Goal: Task Accomplishment & Management: Use online tool/utility

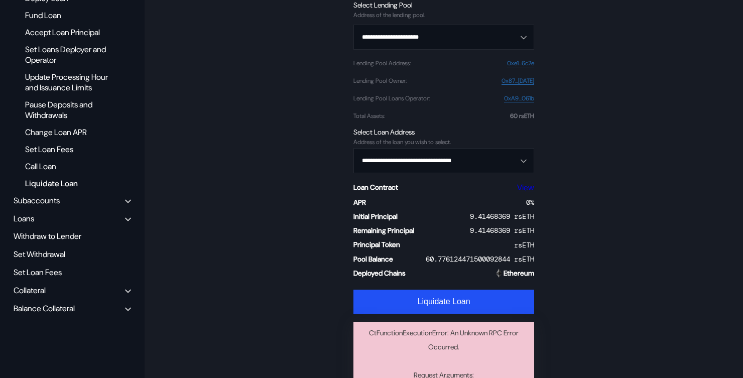
scroll to position [165, 0]
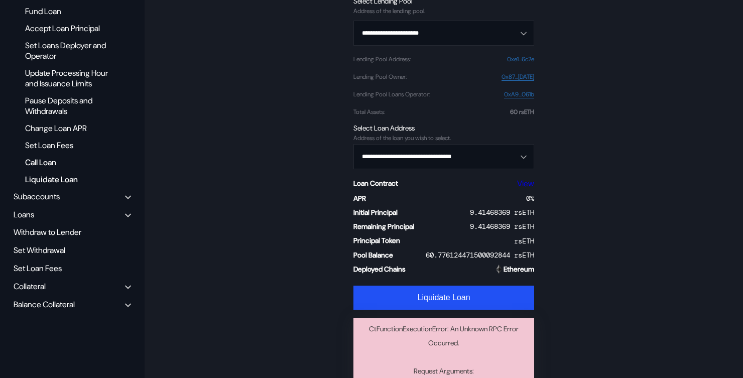
click at [49, 169] on div "Call Loan" at bounding box center [68, 163] width 97 height 14
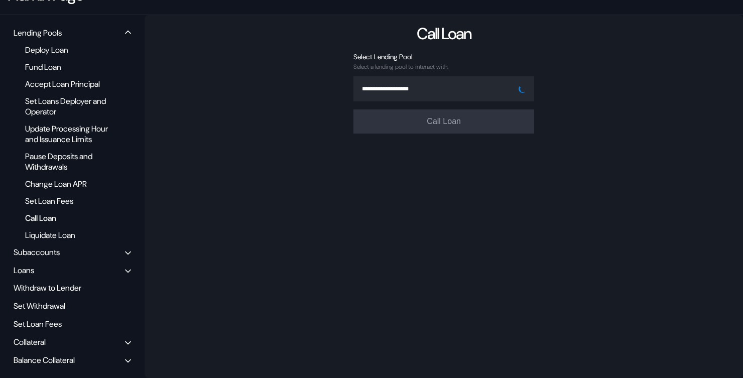
scroll to position [120, 0]
click at [450, 77] on input "Open menu" at bounding box center [438, 89] width 155 height 24
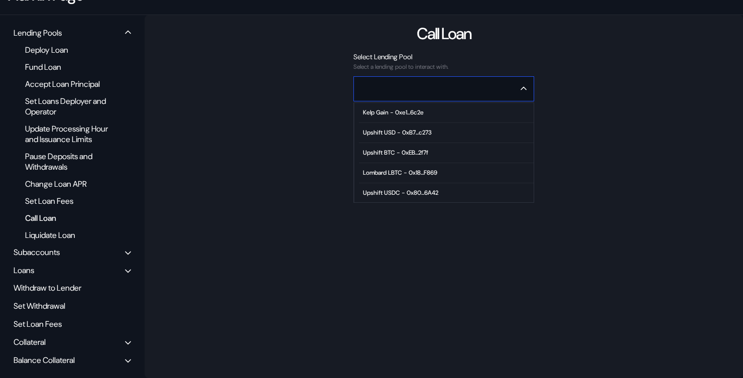
click at [416, 109] on div "Kelp Gain - 0xe1...6c2e" at bounding box center [393, 112] width 61 height 7
type input "**********"
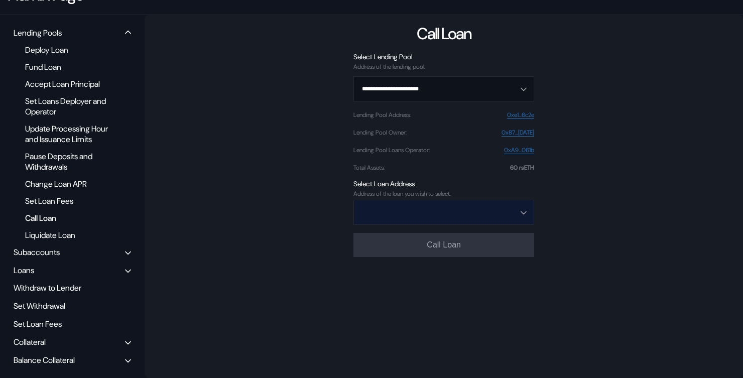
click at [448, 211] on input "Open menu" at bounding box center [438, 212] width 155 height 24
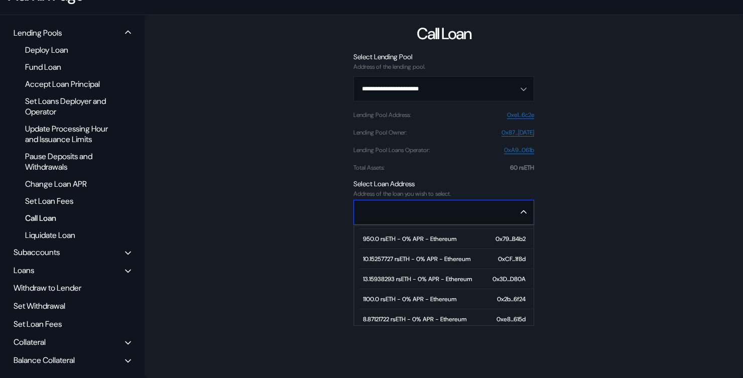
scroll to position [2151, 0]
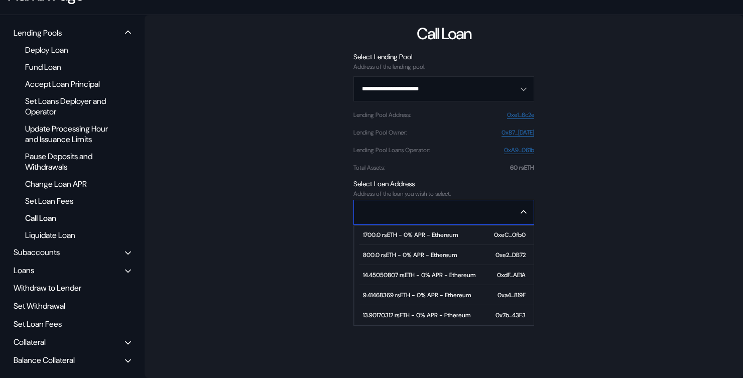
click at [414, 312] on div "13.90170312 rsETH - 0% APR - Ethereum" at bounding box center [416, 315] width 107 height 7
type input "**********"
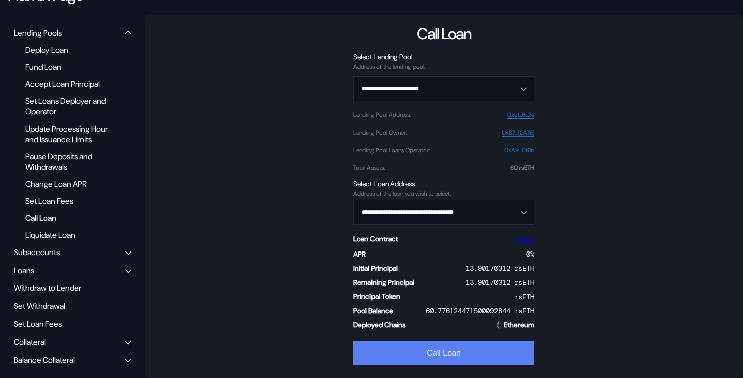
click at [416, 347] on button "Call Loan" at bounding box center [444, 354] width 181 height 24
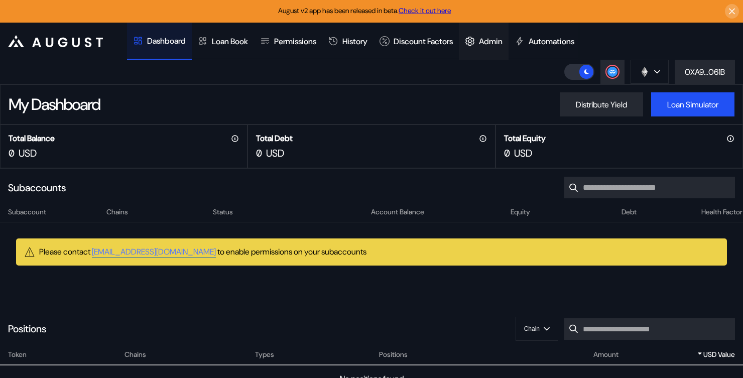
click at [500, 38] on div "Admin" at bounding box center [491, 41] width 24 height 11
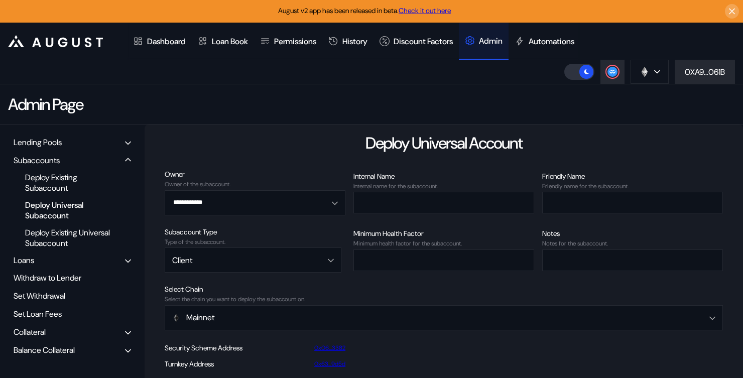
click at [39, 139] on div "Lending Pools" at bounding box center [38, 142] width 48 height 11
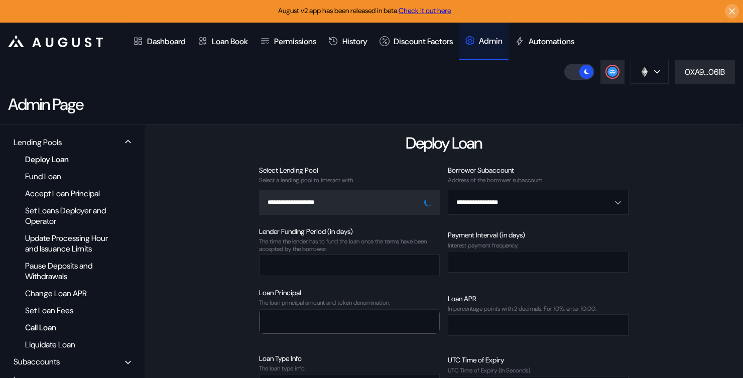
click at [55, 335] on div "Call Loan" at bounding box center [68, 328] width 97 height 14
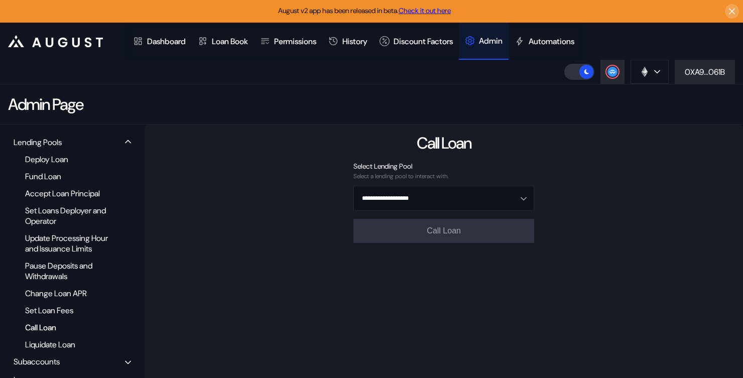
click at [398, 211] on form "**********" at bounding box center [444, 202] width 181 height 81
click at [397, 202] on input "Open menu" at bounding box center [438, 198] width 155 height 24
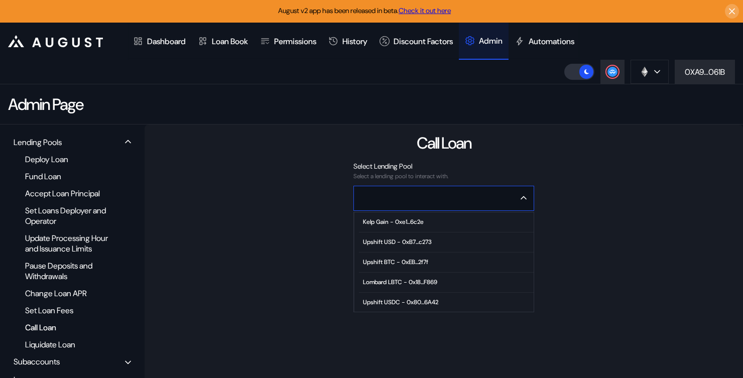
click at [397, 218] on div "Kelp Gain - 0xe1...6c2e" at bounding box center [393, 221] width 61 height 7
type input "**********"
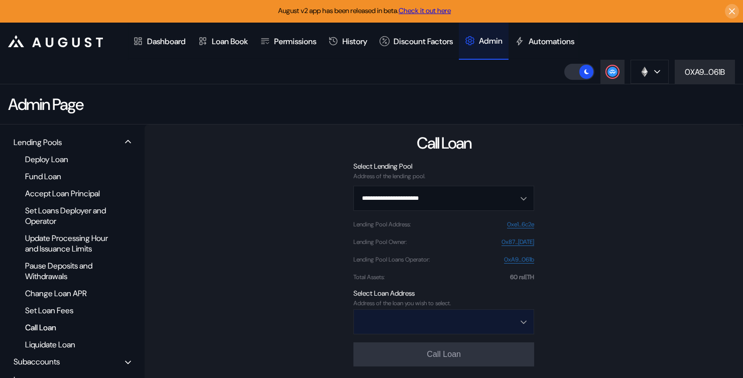
click at [438, 330] on input "Open menu" at bounding box center [438, 322] width 155 height 24
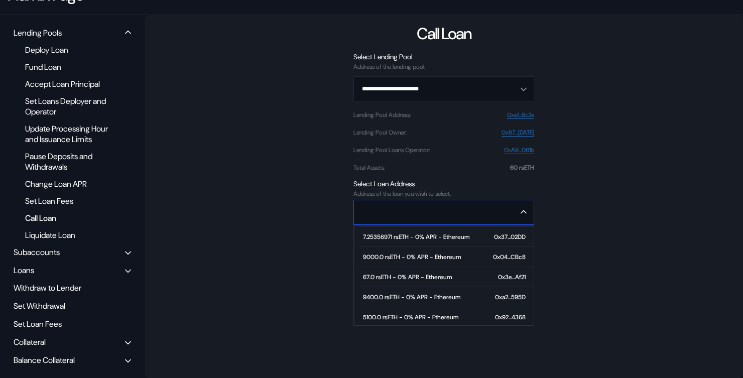
scroll to position [2151, 0]
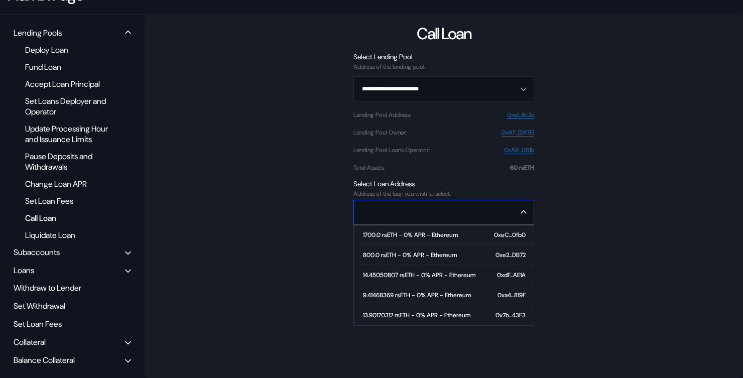
click at [426, 312] on div "13.90170312 rsETH - 0% APR - Ethereum" at bounding box center [416, 315] width 107 height 7
type input "**********"
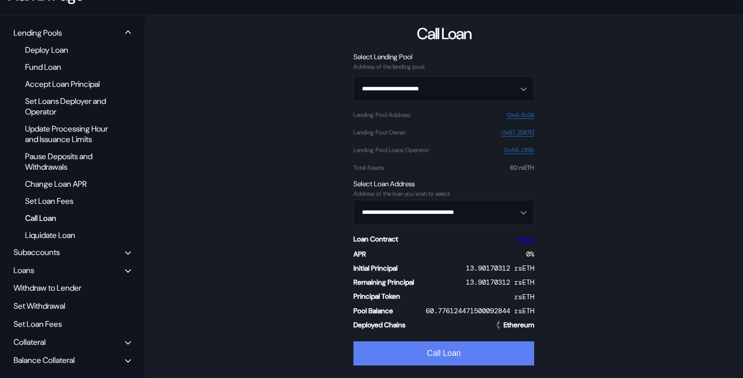
click at [428, 342] on button "Call Loan" at bounding box center [444, 354] width 181 height 24
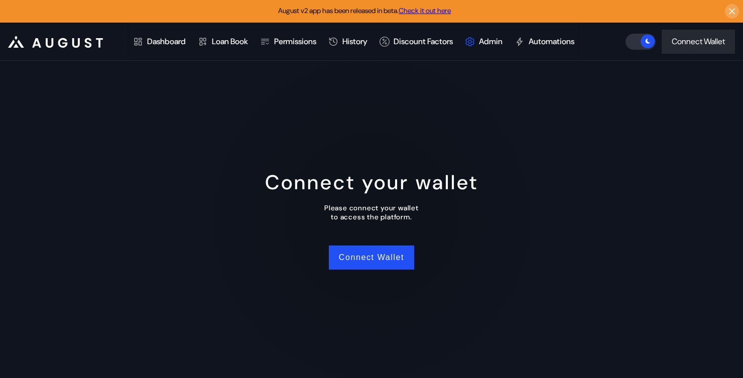
scroll to position [0, 0]
click at [357, 254] on button "Connect Wallet" at bounding box center [371, 258] width 85 height 24
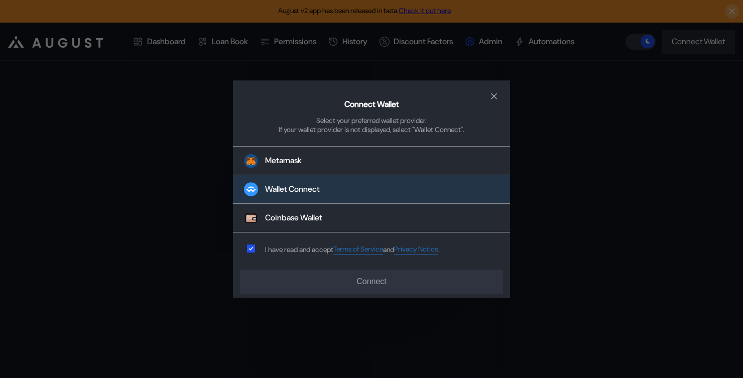
click at [349, 179] on button "Wallet Connect" at bounding box center [371, 190] width 277 height 29
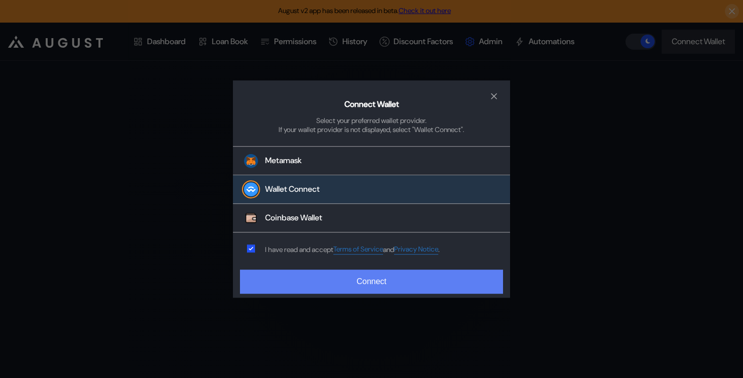
click at [355, 281] on button "Connect" at bounding box center [371, 282] width 263 height 24
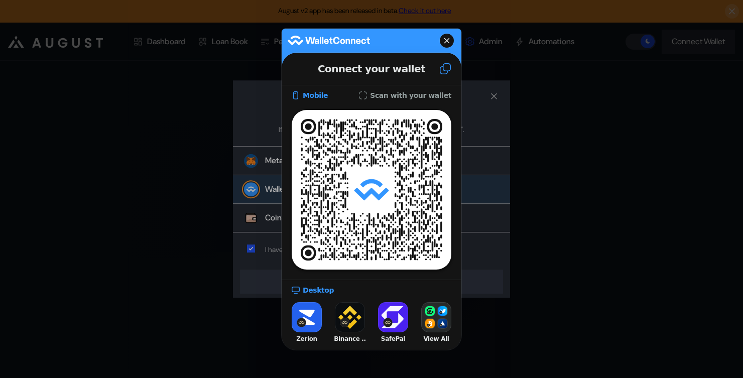
click at [448, 72] on icon at bounding box center [445, 69] width 12 height 12
